Goal: Use online tool/utility

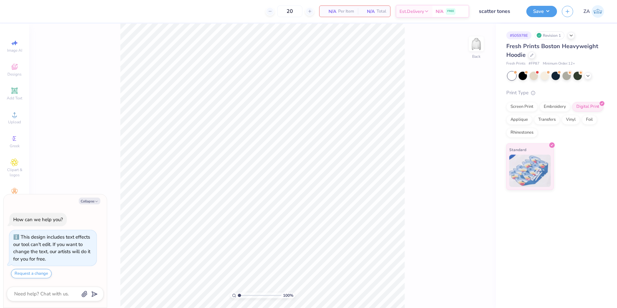
scroll to position [18, 0]
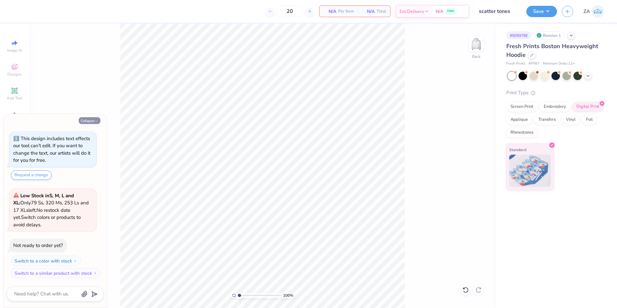
click at [81, 121] on button "Collapse" at bounding box center [90, 120] width 22 height 7
type textarea "x"
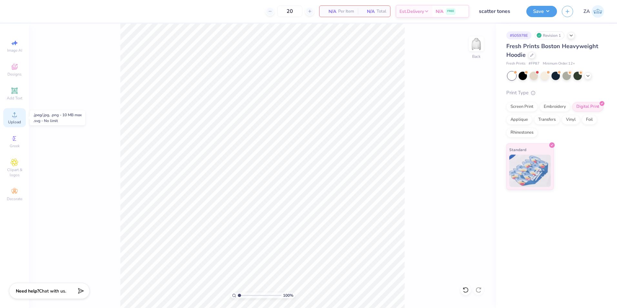
click at [23, 111] on div "Upload" at bounding box center [14, 117] width 23 height 19
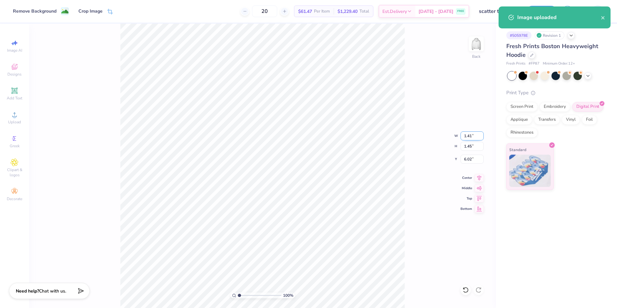
drag, startPoint x: 464, startPoint y: 137, endPoint x: 467, endPoint y: 135, distance: 3.8
click at [472, 138] on input "1.41" at bounding box center [472, 135] width 23 height 9
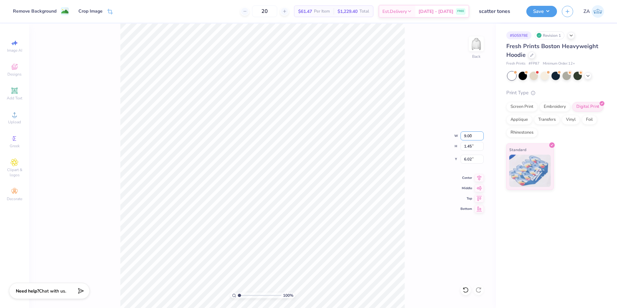
type input "9.00"
type input "9.29"
drag, startPoint x: 465, startPoint y: 160, endPoint x: 475, endPoint y: 160, distance: 9.4
click at [475, 160] on input "2.11" at bounding box center [472, 159] width 23 height 9
type input "2.00"
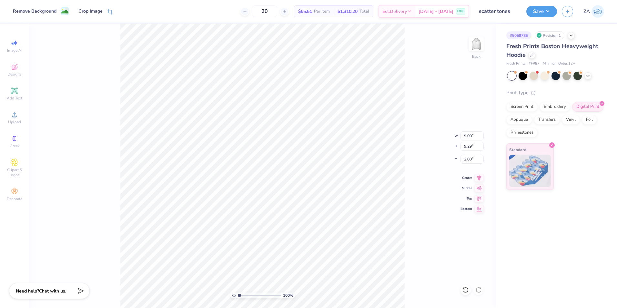
type input "2.11"
drag, startPoint x: 474, startPoint y: 159, endPoint x: 460, endPoint y: 160, distance: 13.6
click at [460, 160] on div "100 % Back W 9.00 9.00 " H 9.29 9.29 " Y 2.11 2.11 " Center Middle Top Bottom" at bounding box center [262, 166] width 467 height 284
drag, startPoint x: 474, startPoint y: 160, endPoint x: 465, endPoint y: 161, distance: 8.8
click at [465, 161] on input "2.11" at bounding box center [472, 159] width 23 height 9
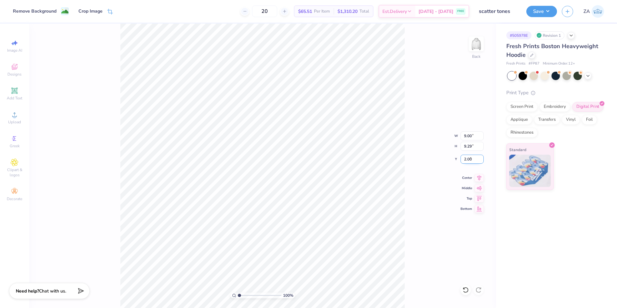
type input "2.00"
click at [528, 15] on div "Save" at bounding box center [542, 11] width 31 height 11
click at [534, 16] on div "Save" at bounding box center [542, 11] width 31 height 11
click at [544, 13] on button "Save" at bounding box center [542, 10] width 31 height 11
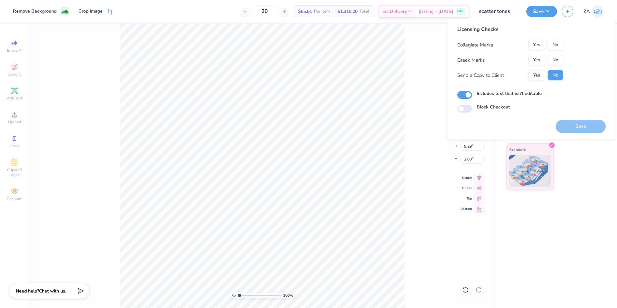
click at [555, 45] on button "No" at bounding box center [555, 45] width 15 height 10
click at [557, 59] on button "No" at bounding box center [555, 60] width 15 height 10
click at [569, 122] on button "Save" at bounding box center [581, 126] width 50 height 13
